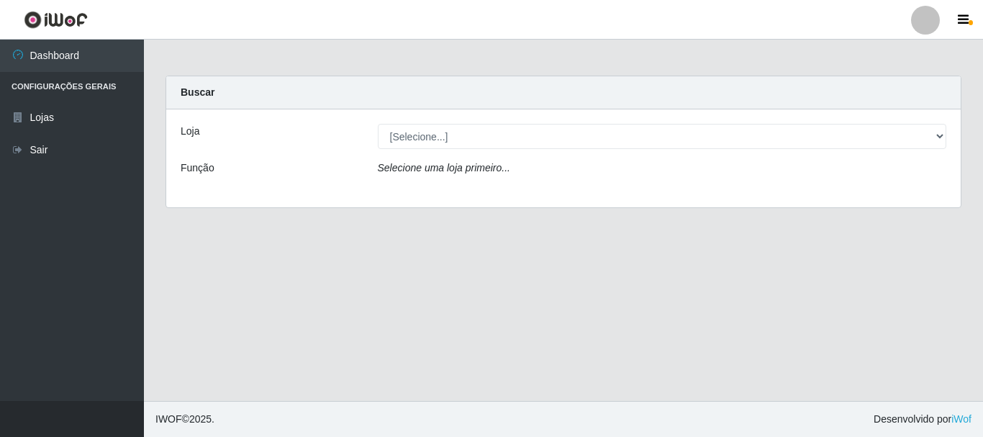
click at [434, 138] on select "[Selecione...] [GEOGRAPHIC_DATA] [GEOGRAPHIC_DATA]" at bounding box center [662, 136] width 569 height 25
select select "64"
click at [378, 124] on select "[Selecione...] [GEOGRAPHIC_DATA] [GEOGRAPHIC_DATA]" at bounding box center [662, 136] width 569 height 25
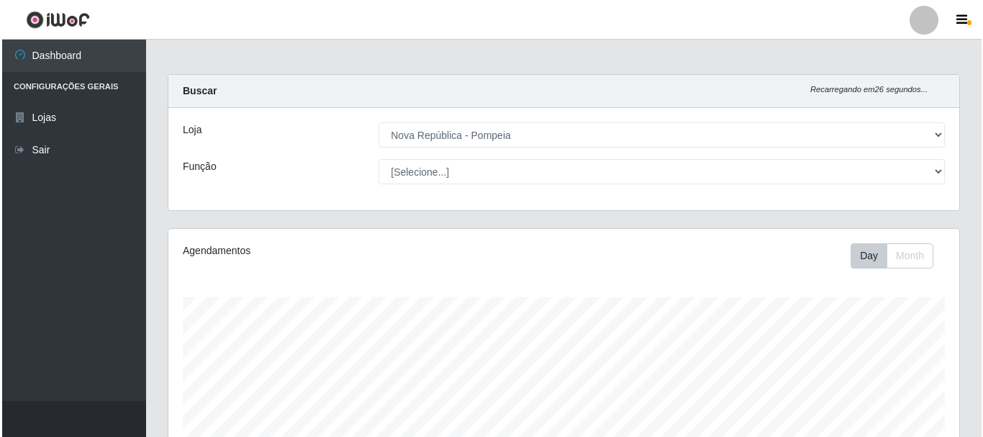
scroll to position [360, 0]
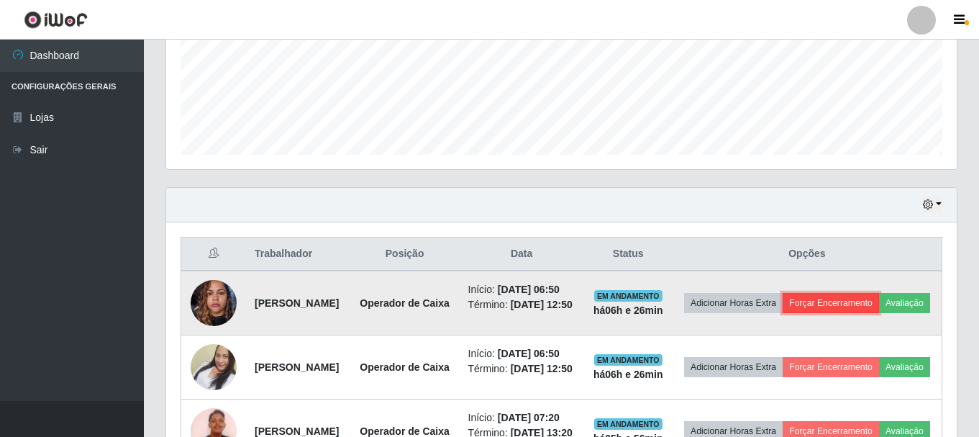
click at [879, 309] on button "Forçar Encerramento" at bounding box center [831, 303] width 96 height 20
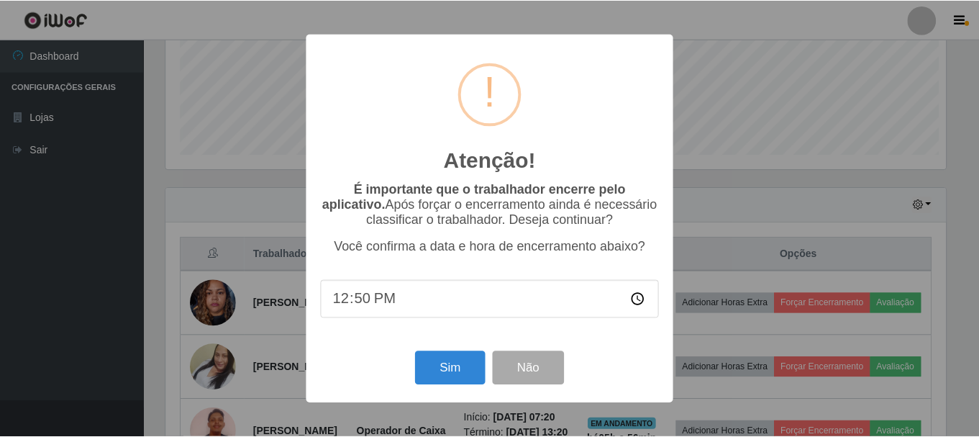
scroll to position [299, 783]
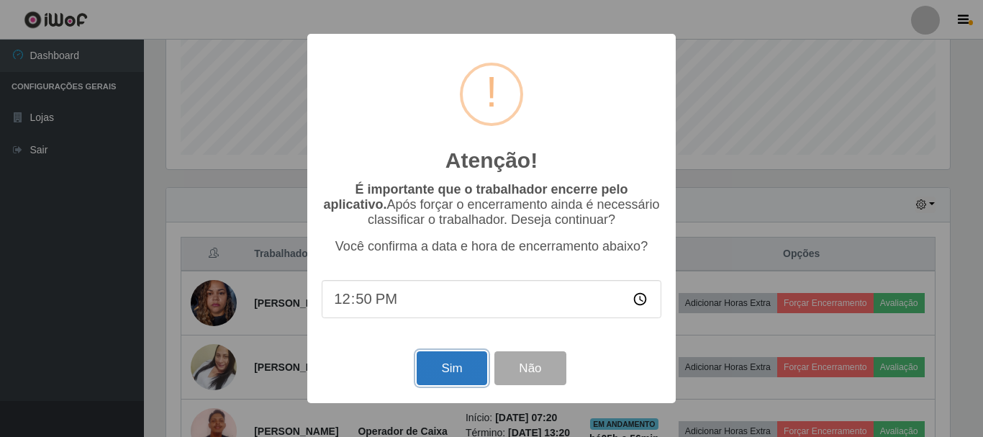
click at [460, 365] on button "Sim" at bounding box center [451, 368] width 70 height 34
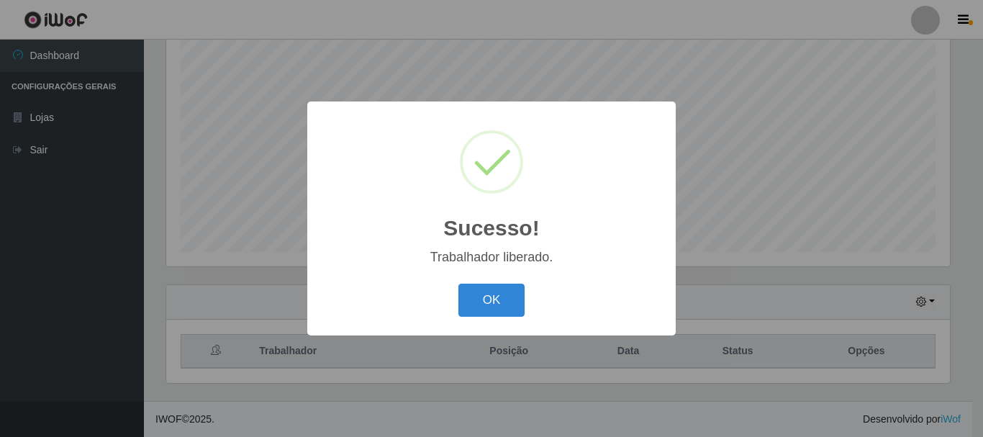
click at [911, 308] on div "Sucesso! × Trabalhador liberado. OK Cancel" at bounding box center [491, 218] width 983 height 437
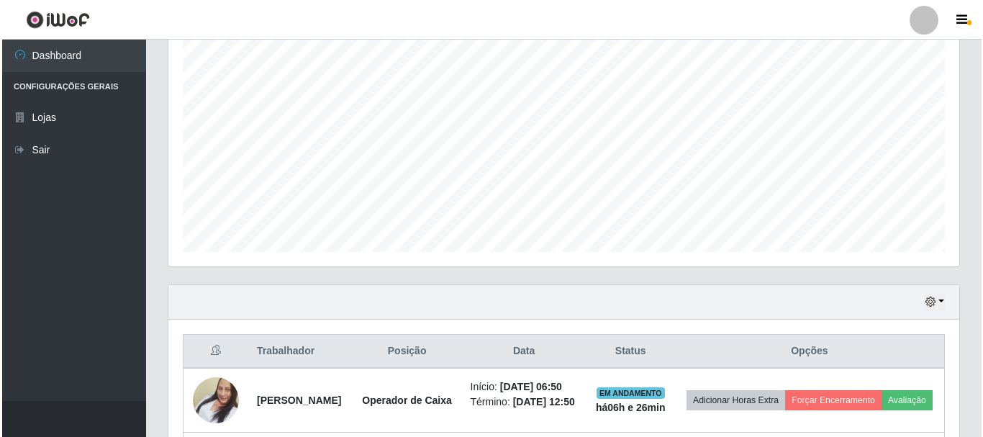
scroll to position [299, 791]
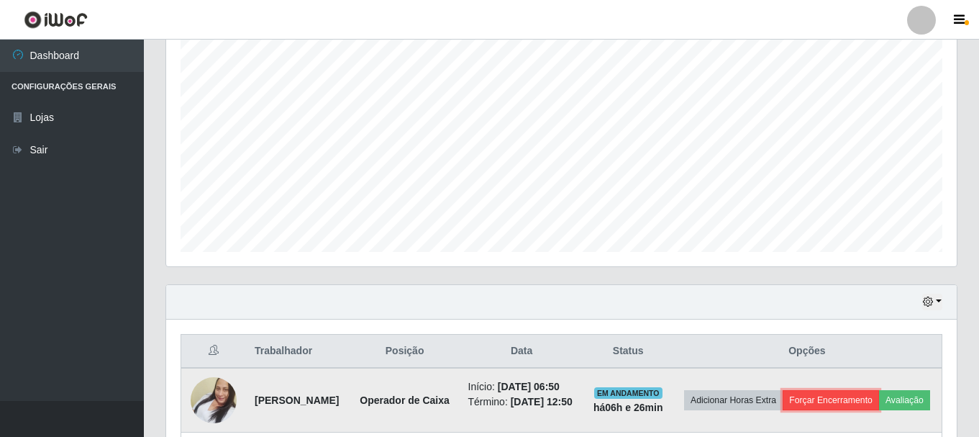
click at [879, 401] on button "Forçar Encerramento" at bounding box center [831, 400] width 96 height 20
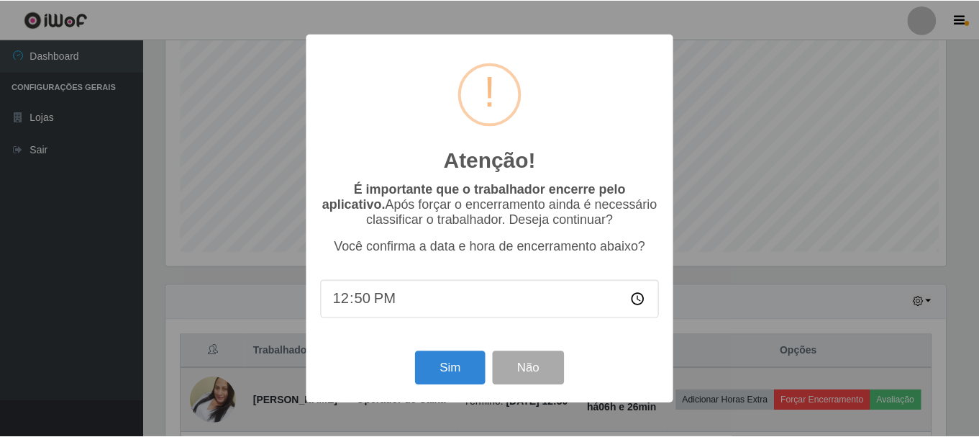
scroll to position [299, 783]
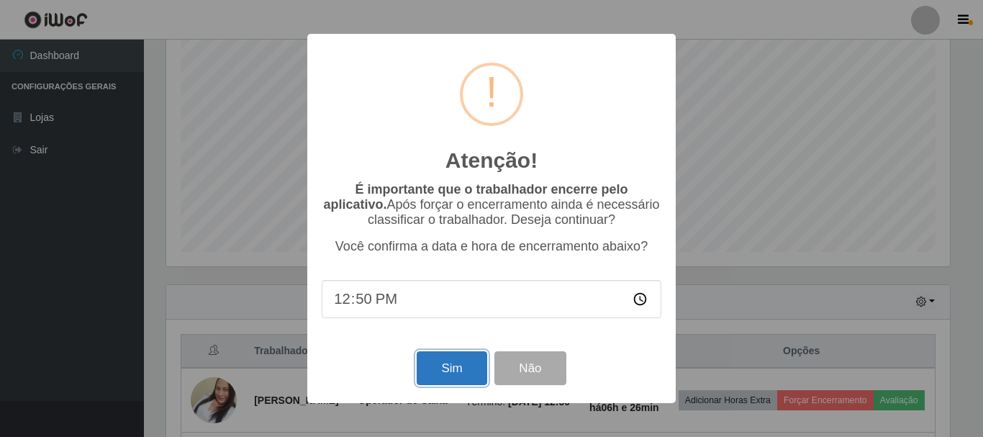
click at [454, 377] on button "Sim" at bounding box center [451, 368] width 70 height 34
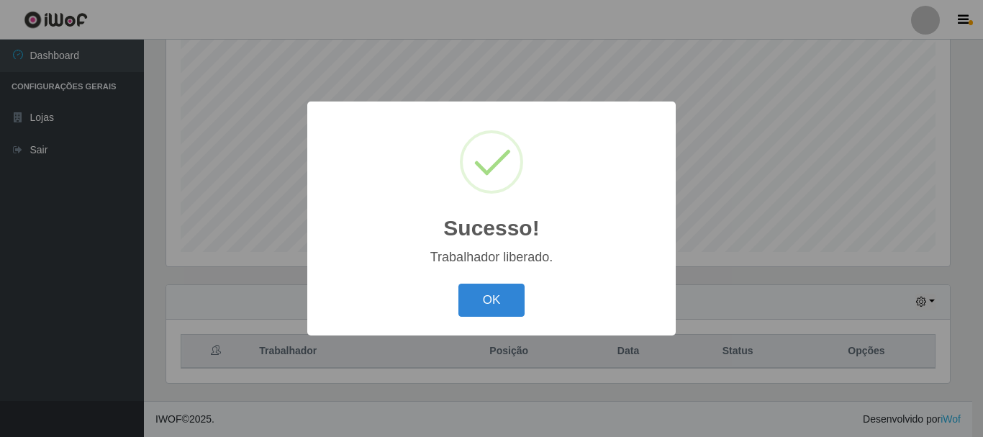
click at [879, 255] on div "Sucesso! × Trabalhador liberado. OK Cancel" at bounding box center [491, 218] width 983 height 437
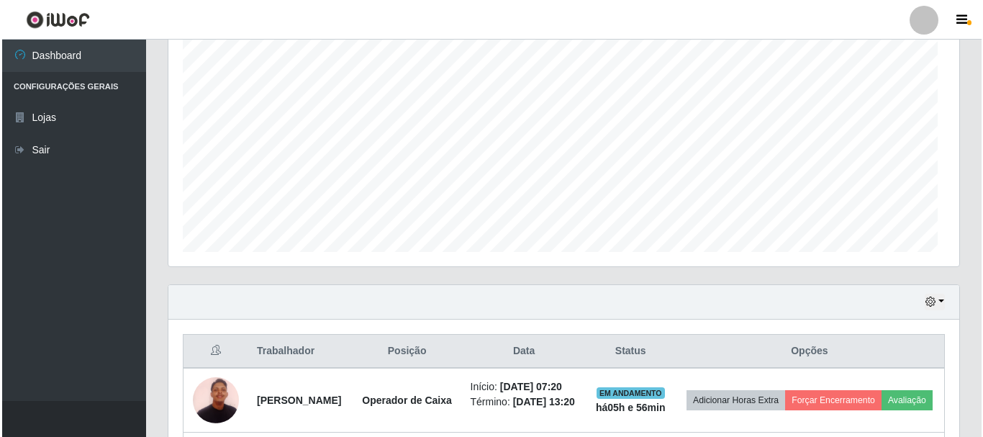
scroll to position [299, 791]
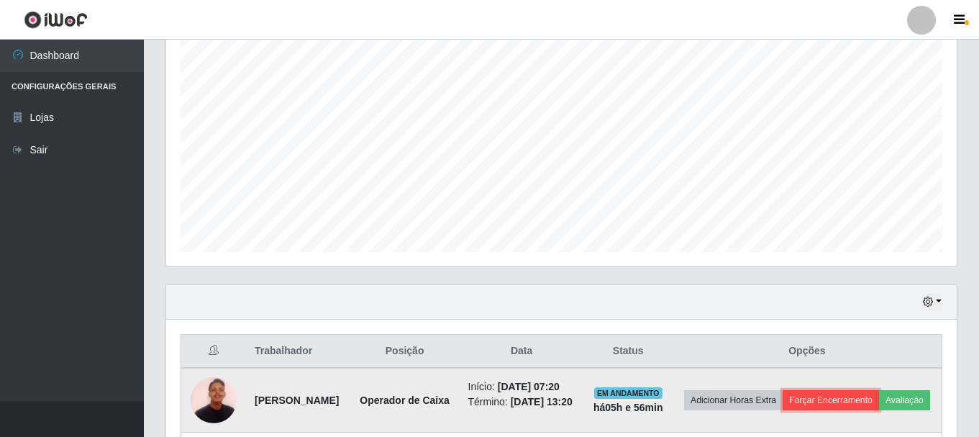
click at [879, 403] on button "Forçar Encerramento" at bounding box center [831, 400] width 96 height 20
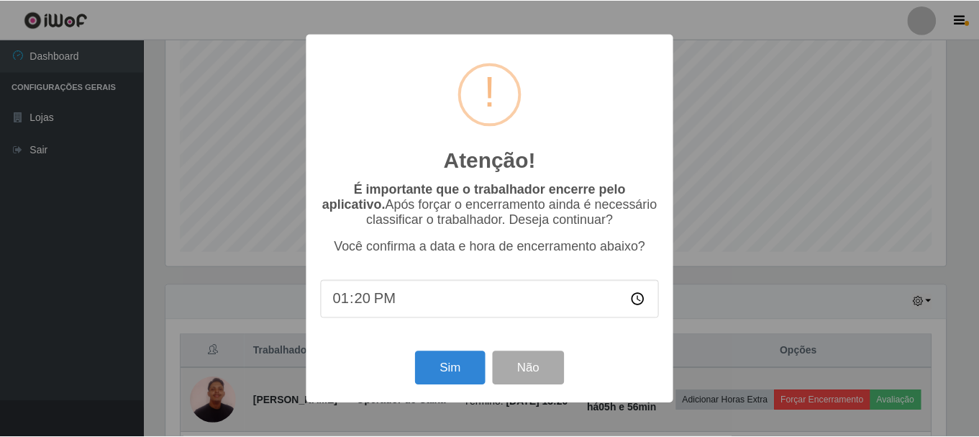
scroll to position [299, 783]
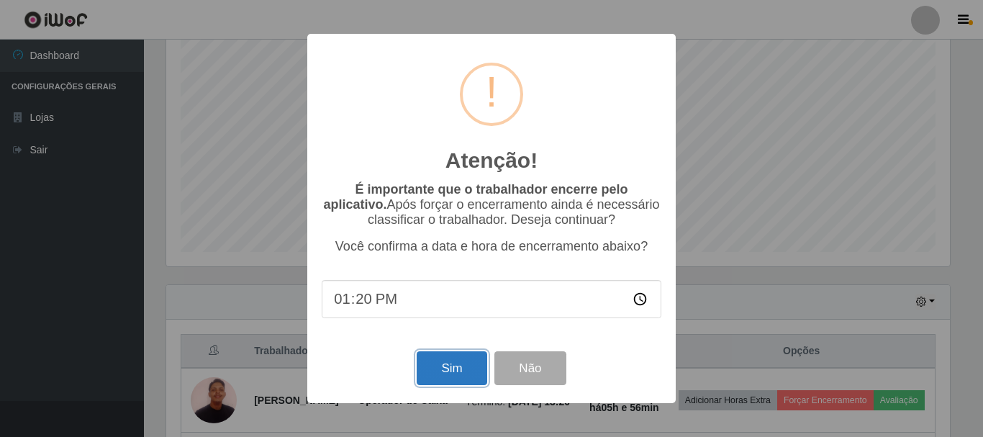
click at [434, 367] on button "Sim" at bounding box center [451, 368] width 70 height 34
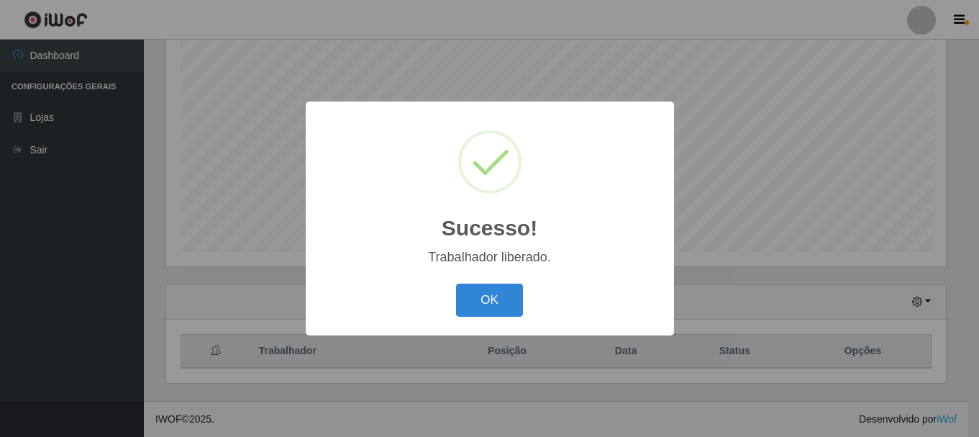
scroll to position [0, 0]
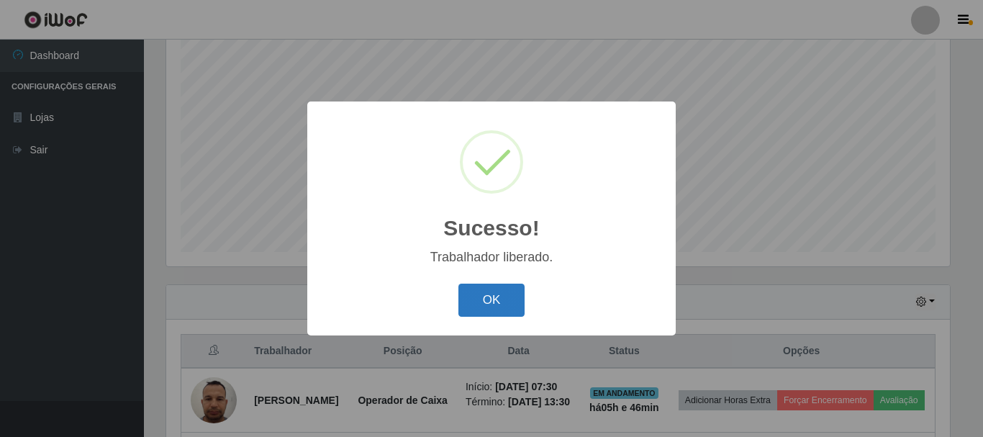
click at [482, 304] on button "OK" at bounding box center [491, 300] width 67 height 34
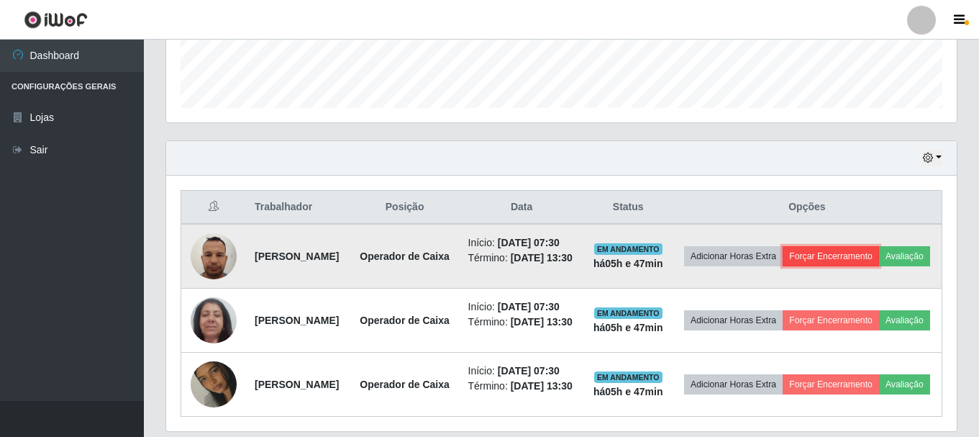
click at [879, 263] on button "Forçar Encerramento" at bounding box center [831, 256] width 96 height 20
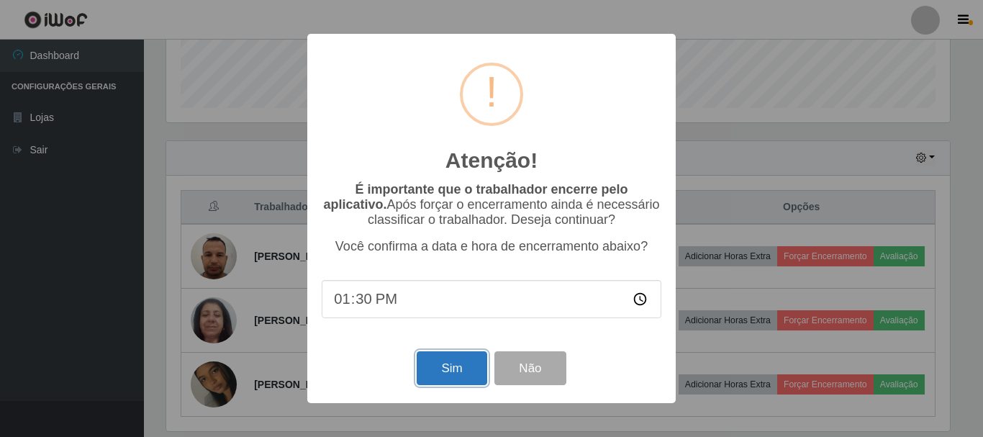
click at [457, 372] on button "Sim" at bounding box center [451, 368] width 70 height 34
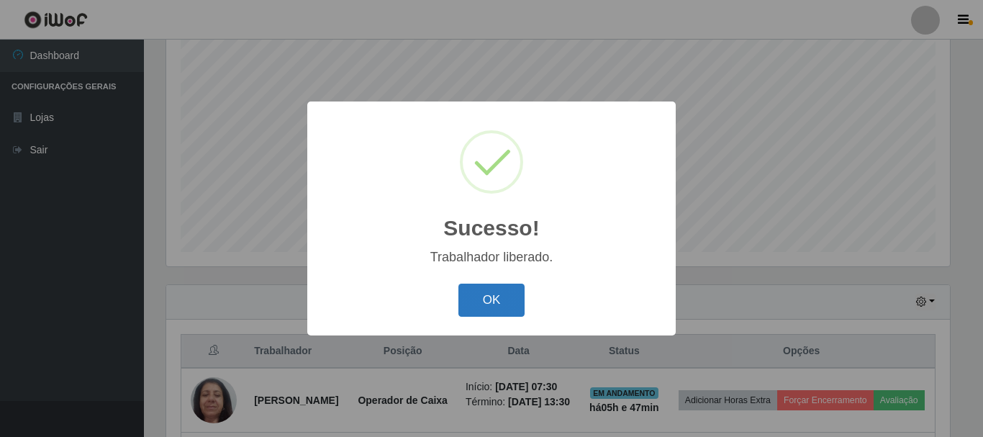
click at [498, 306] on button "OK" at bounding box center [491, 300] width 67 height 34
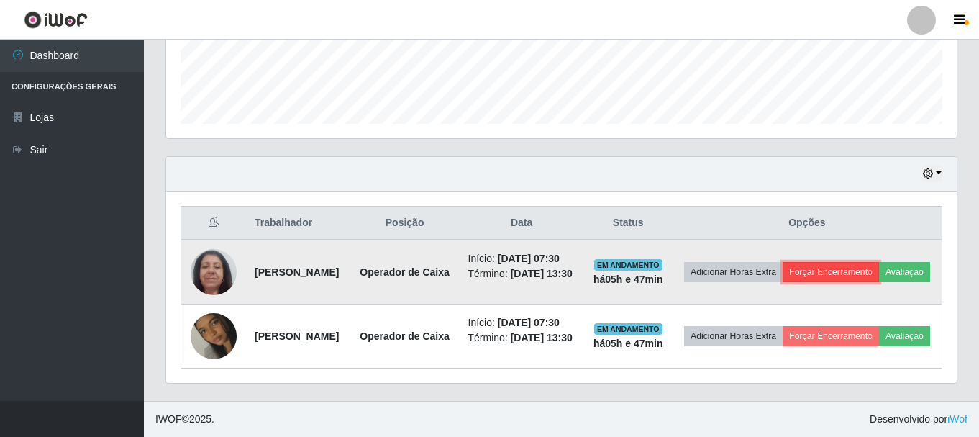
click at [879, 262] on button "Forçar Encerramento" at bounding box center [831, 272] width 96 height 20
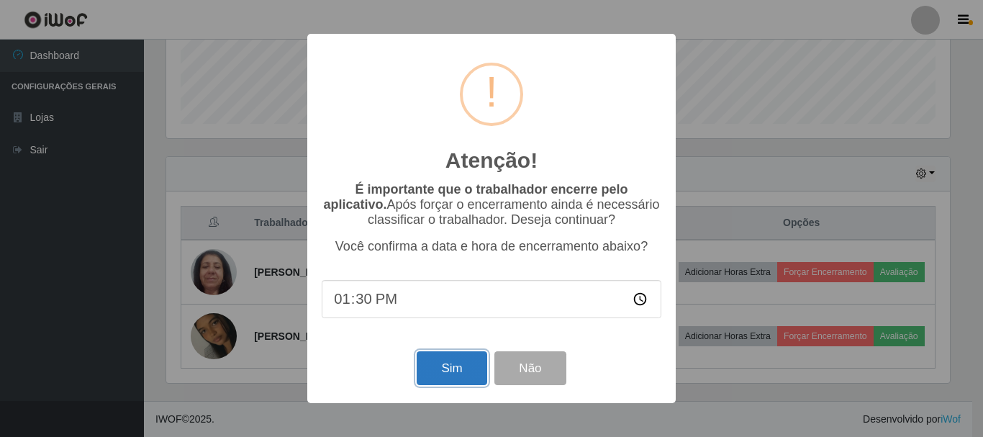
click at [451, 375] on button "Sim" at bounding box center [451, 368] width 70 height 34
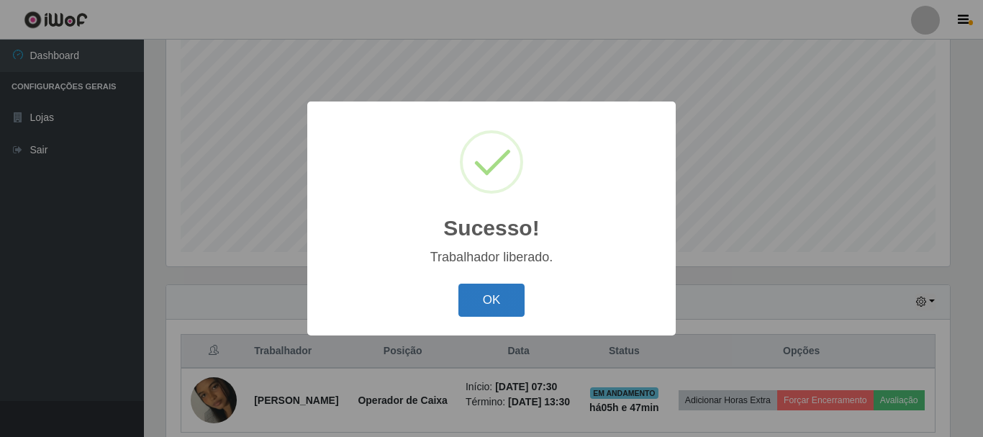
click at [492, 293] on button "OK" at bounding box center [491, 300] width 67 height 34
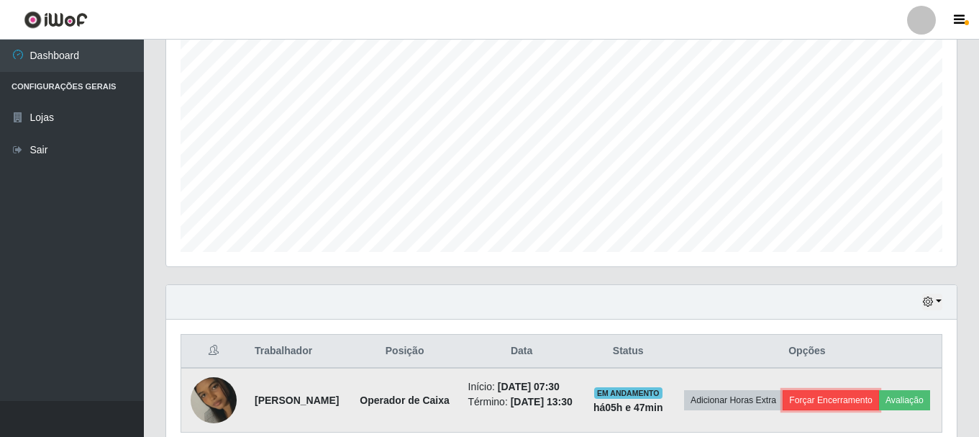
click at [879, 395] on button "Forçar Encerramento" at bounding box center [831, 400] width 96 height 20
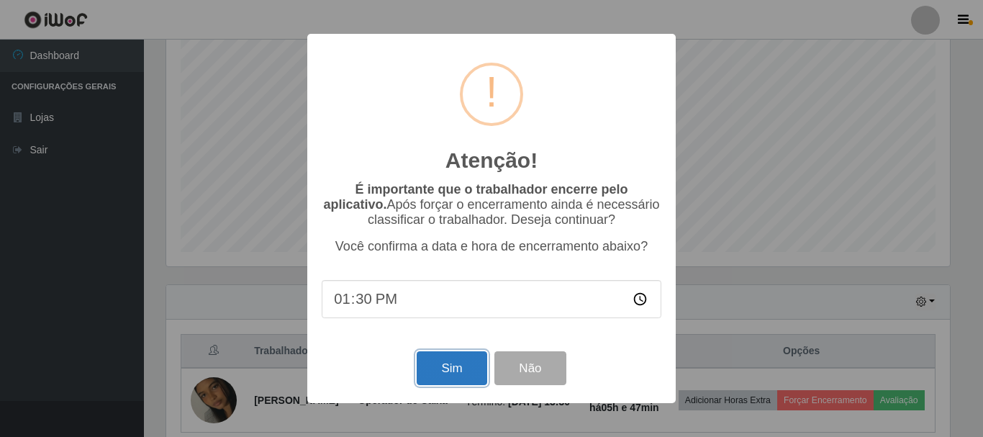
click at [449, 368] on button "Sim" at bounding box center [451, 368] width 70 height 34
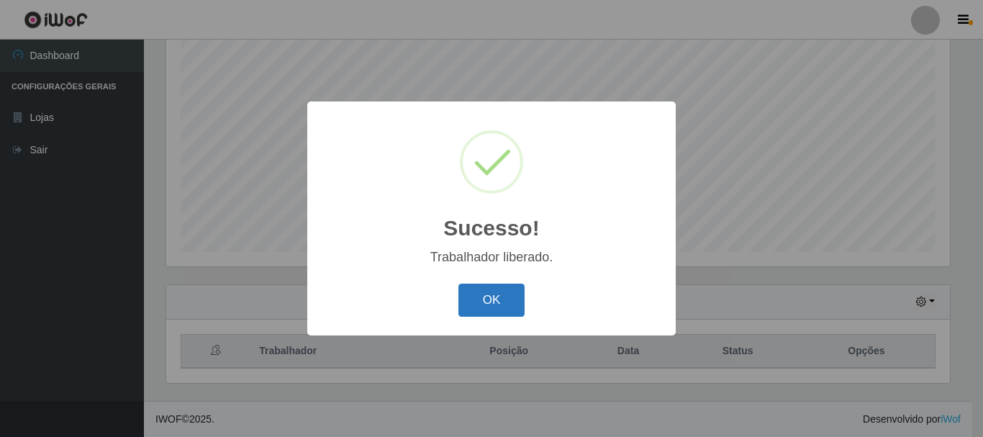
click at [496, 299] on button "OK" at bounding box center [491, 300] width 67 height 34
